Goal: Navigation & Orientation: Find specific page/section

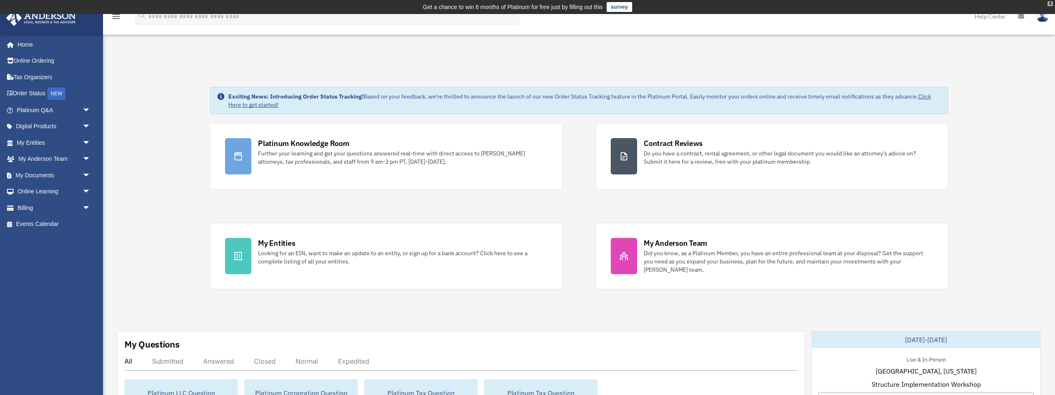
click at [1050, 2] on div "X" at bounding box center [1050, 3] width 5 height 5
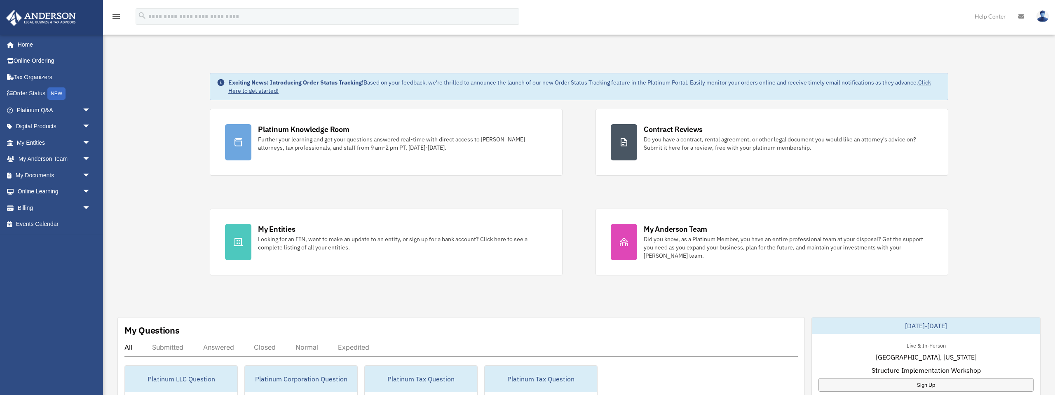
click at [1042, 19] on img at bounding box center [1042, 16] width 12 height 12
click at [896, 72] on link "Logout" at bounding box center [919, 71] width 82 height 17
click at [21, 44] on link "Home" at bounding box center [54, 44] width 97 height 16
click at [87, 109] on span "arrow_drop_down" at bounding box center [90, 110] width 16 height 17
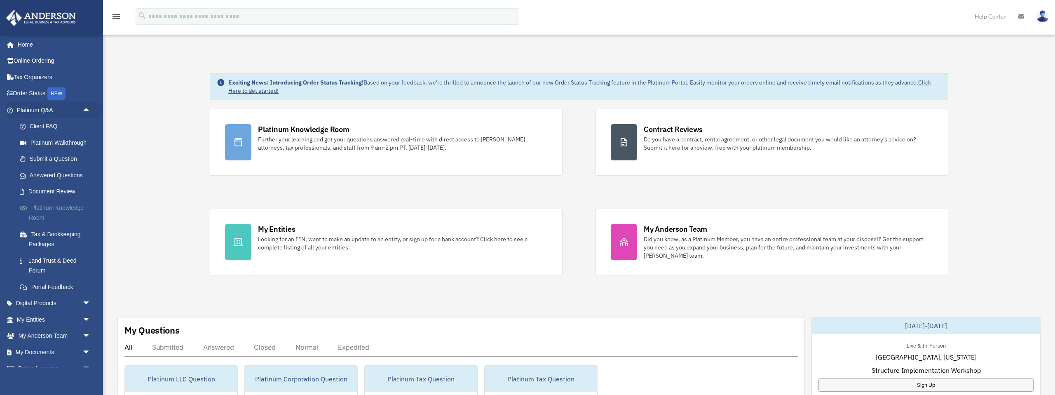
click at [58, 209] on link "Platinum Knowledge Room" at bounding box center [57, 212] width 91 height 26
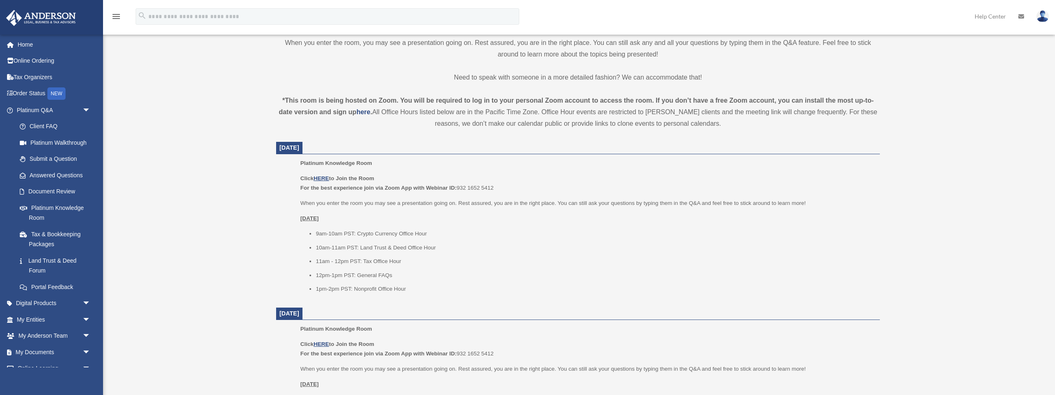
scroll to position [263, 0]
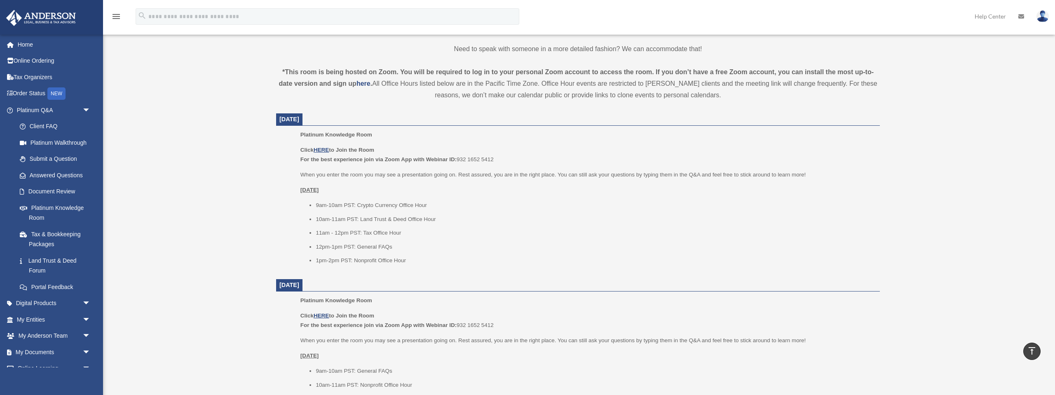
click at [978, 171] on div "Platinum Knowledge Room [EMAIL_ADDRESS][DOMAIN_NAME] Sign Out [EMAIL_ADDRESS][D…" at bounding box center [527, 369] width 1055 height 1181
